Goal: Information Seeking & Learning: Find specific fact

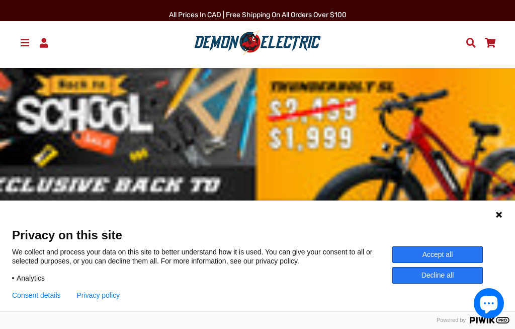
click at [495, 217] on icon at bounding box center [499, 214] width 8 height 8
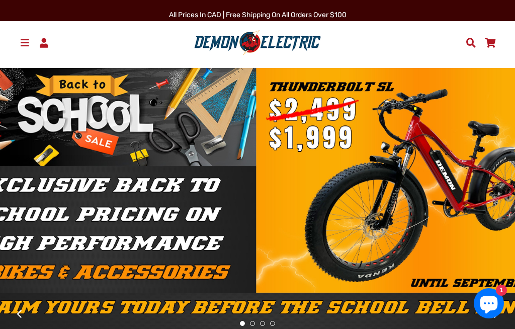
click at [463, 44] on link "Search" at bounding box center [470, 42] width 19 height 17
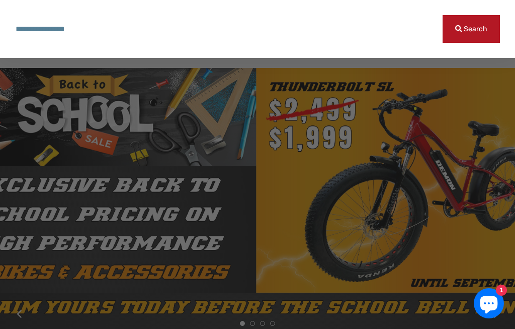
click at [487, 31] on span "Search" at bounding box center [476, 29] width 24 height 9
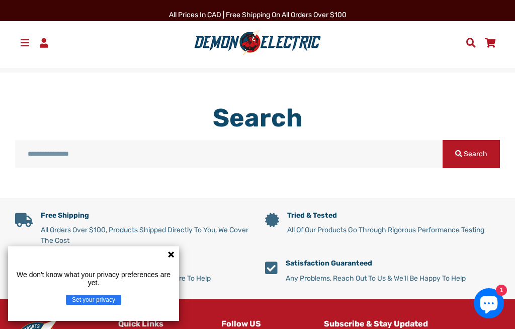
click at [171, 246] on div "Free Shipping All Orders Over $100, Products Shipped Directly To You, We Cover …" at bounding box center [250, 256] width 500 height 86
click at [167, 253] on icon at bounding box center [171, 254] width 8 height 8
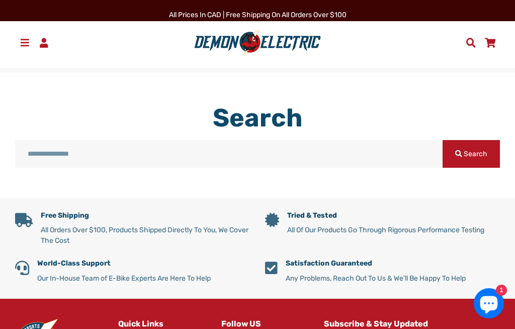
click at [56, 141] on input "Search our store" at bounding box center [229, 154] width 428 height 28
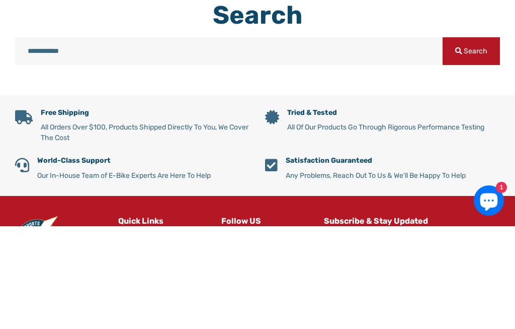
type input "**********"
click at [471, 140] on button "Search" at bounding box center [471, 154] width 57 height 28
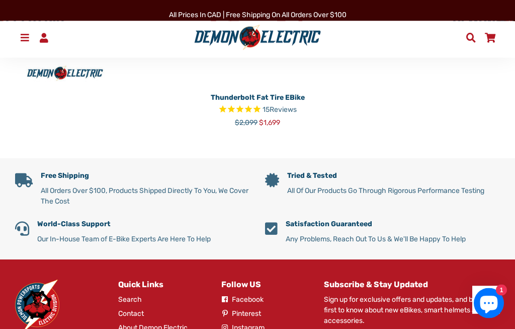
scroll to position [560, 0]
